Goal: Transaction & Acquisition: Purchase product/service

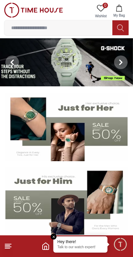
click at [49, 58] on img at bounding box center [66, 62] width 133 height 48
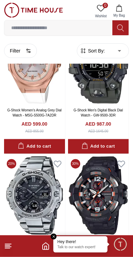
scroll to position [487, 0]
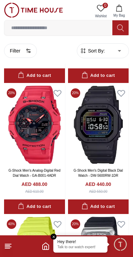
scroll to position [1737, 0]
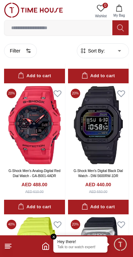
click at [48, 205] on div "Add to cart" at bounding box center [34, 207] width 33 height 8
click at [125, 10] on button "1 My Bag" at bounding box center [120, 11] width 20 height 17
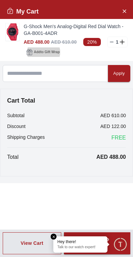
click at [39, 51] on span "Add to Gift Wrap" at bounding box center [47, 52] width 26 height 7
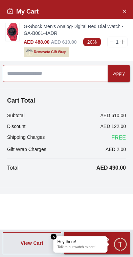
click at [41, 78] on input at bounding box center [55, 73] width 105 height 17
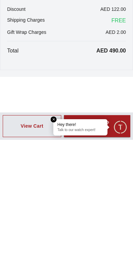
scroll to position [1802, 0]
click at [58, 237] on div "Hey there! Talk to our watch expert!" at bounding box center [81, 245] width 54 height 16
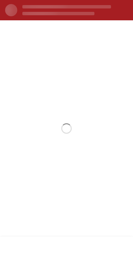
scroll to position [0, 0]
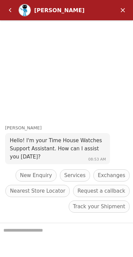
click at [121, 173] on span "Exchanges" at bounding box center [111, 176] width 27 height 8
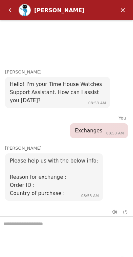
click at [11, 9] on em "Back" at bounding box center [10, 10] width 14 height 14
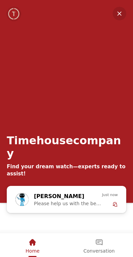
click at [103, 198] on span "Just now" at bounding box center [110, 195] width 16 height 6
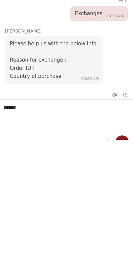
type textarea "*****"
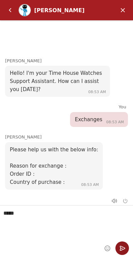
scroll to position [11, 0]
click at [124, 239] on textarea "*****" at bounding box center [66, 223] width 133 height 34
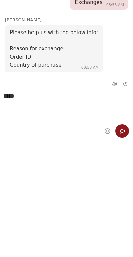
click at [124, 131] on em "Send" at bounding box center [123, 131] width 14 height 14
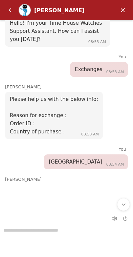
scroll to position [17, 0]
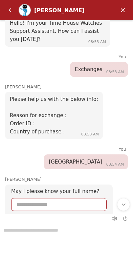
click at [12, 8] on em "Back" at bounding box center [10, 10] width 14 height 14
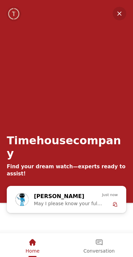
click at [122, 12] on em "Minimize" at bounding box center [120, 14] width 14 height 14
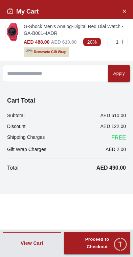
click at [107, 244] on div "Proceed to Checkout" at bounding box center [97, 244] width 42 height 16
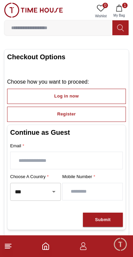
click at [54, 194] on icon "Open" at bounding box center [54, 192] width 8 height 8
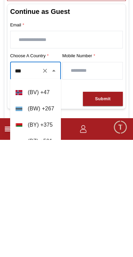
scroll to position [535, 0]
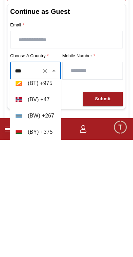
click at [56, 209] on li "( BV ) + 47" at bounding box center [35, 217] width 51 height 16
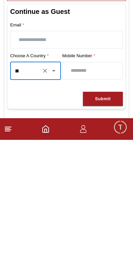
click at [58, 184] on icon "Open" at bounding box center [54, 188] width 8 height 8
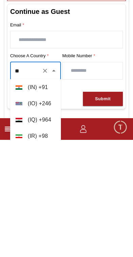
scroll to position [1720, 0]
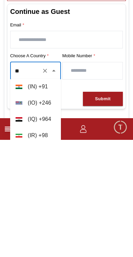
click at [54, 196] on li "( IN ) + 91" at bounding box center [35, 204] width 51 height 16
type input "**"
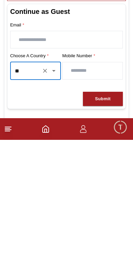
click at [105, 213] on div "Submit" at bounding box center [103, 217] width 16 height 8
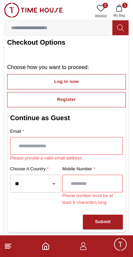
scroll to position [0, 0]
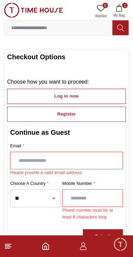
click at [17, 244] on footer "1" at bounding box center [66, 247] width 133 height 22
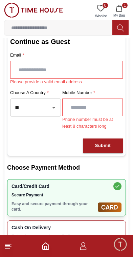
scroll to position [90, 0]
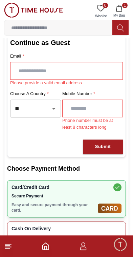
click at [52, 244] on footer "1" at bounding box center [66, 247] width 133 height 22
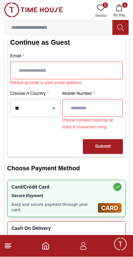
click at [45, 242] on icon "Home" at bounding box center [46, 246] width 8 height 8
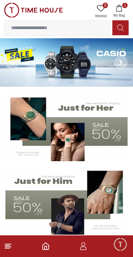
click at [50, 244] on icon "Home" at bounding box center [46, 246] width 8 height 8
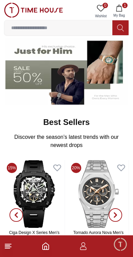
scroll to position [126, 0]
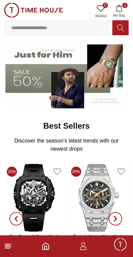
click at [104, 196] on button "button" at bounding box center [115, 219] width 24 height 110
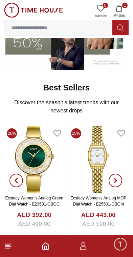
scroll to position [165, 0]
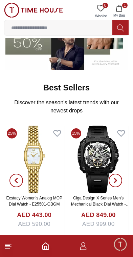
click at [54, 249] on footer "1" at bounding box center [66, 247] width 133 height 22
